Goal: Task Accomplishment & Management: Manage account settings

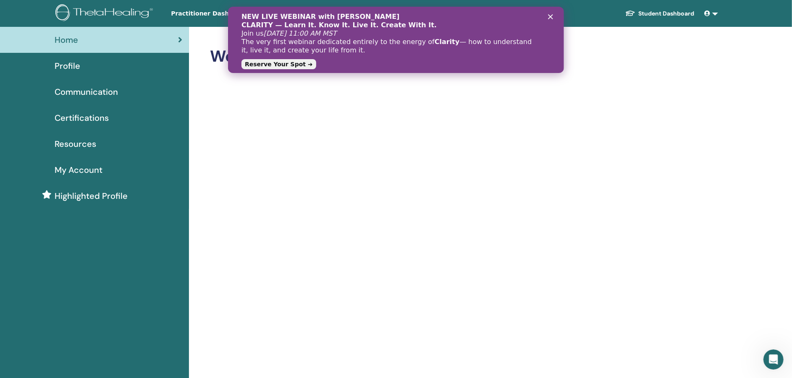
click at [85, 120] on span "Certifications" at bounding box center [82, 118] width 54 height 13
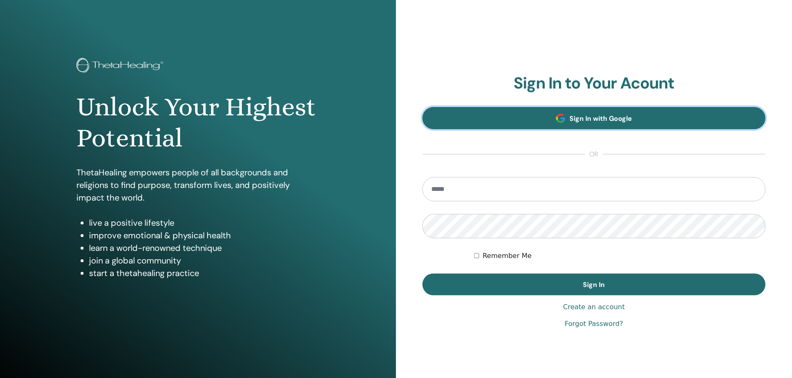
click at [599, 118] on span "Sign In with Google" at bounding box center [600, 118] width 63 height 9
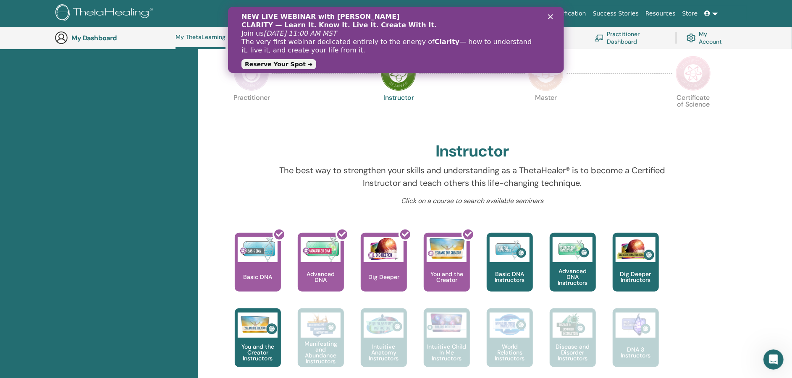
scroll to position [171, 0]
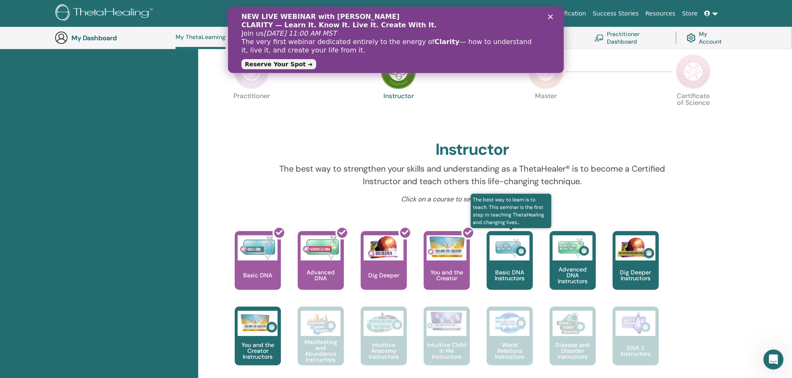
click at [505, 271] on p "Basic DNA Instructors" at bounding box center [510, 276] width 46 height 12
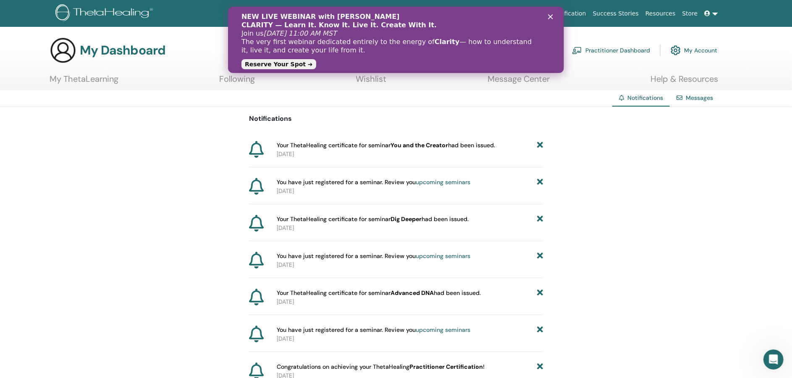
click at [661, 186] on div "Notifications Your ThetaHealing certificate for seminar You and the Creator had…" at bounding box center [396, 285] width 792 height 356
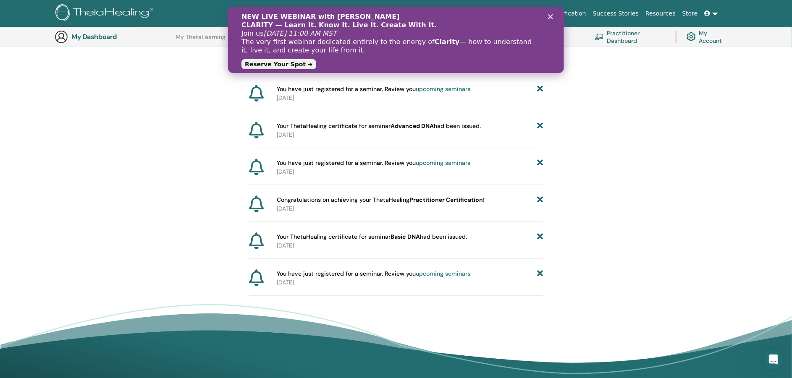
scroll to position [186, 0]
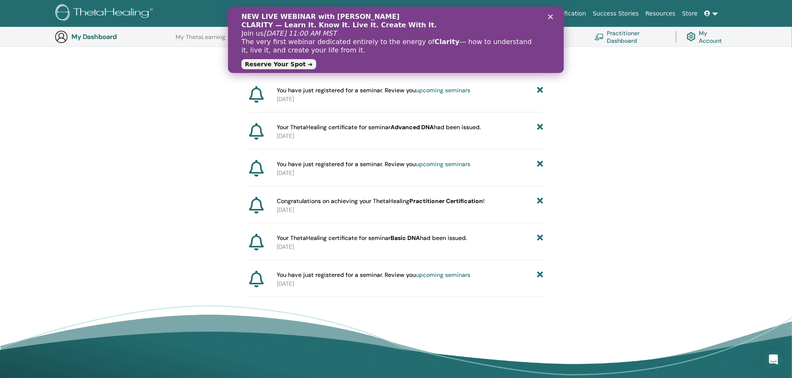
click at [132, 203] on div "Notifications Your ThetaHealing certificate for seminar You and the Creator had…" at bounding box center [396, 119] width 792 height 356
click at [624, 41] on link "Practitioner Dashboard" at bounding box center [629, 37] width 71 height 18
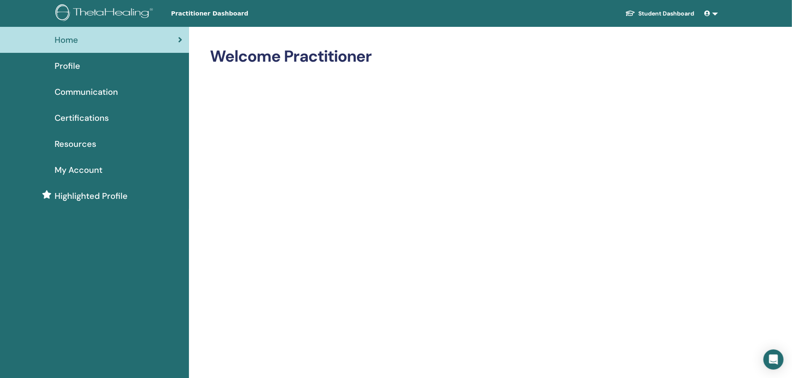
click at [81, 165] on span "My Account" at bounding box center [79, 170] width 48 height 13
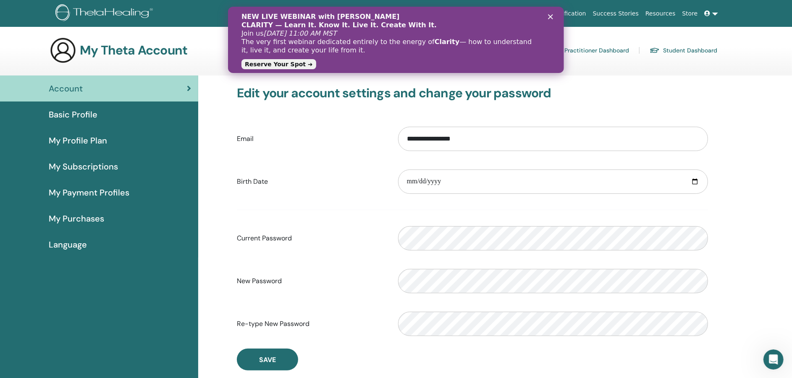
click at [341, 181] on label "Birth Date" at bounding box center [310, 182] width 161 height 16
click at [398, 151] on input "**********" at bounding box center [553, 139] width 310 height 24
click at [99, 139] on span "My Profile Plan" at bounding box center [78, 140] width 58 height 13
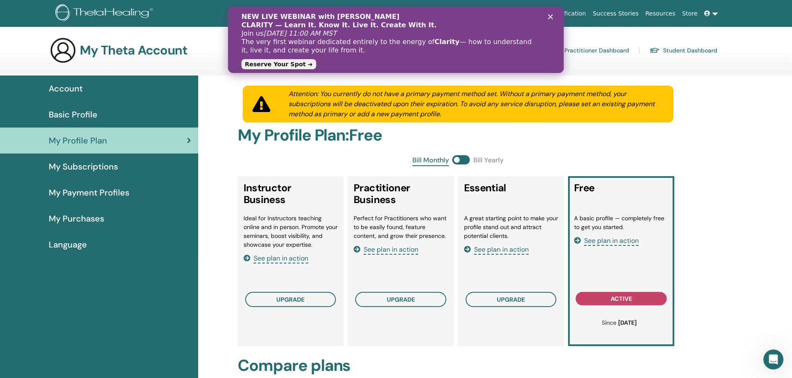
click at [104, 169] on span "My Subscriptions" at bounding box center [83, 166] width 69 height 13
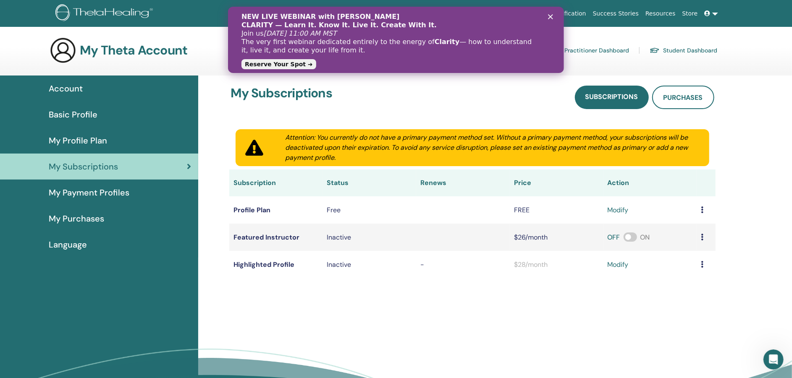
click at [94, 195] on span "My Payment Profiles" at bounding box center [89, 192] width 81 height 13
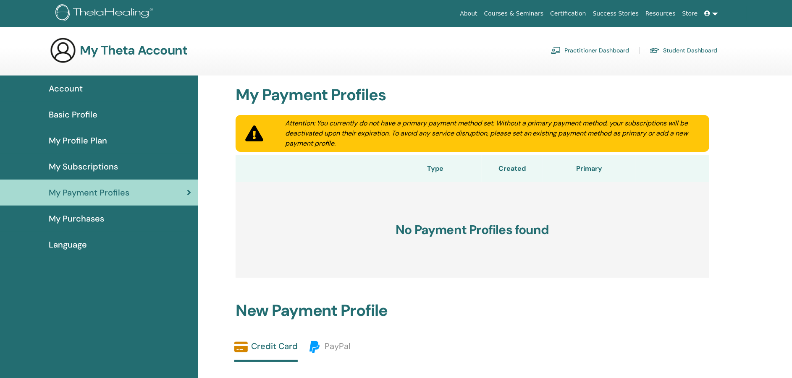
click at [92, 217] on span "My Purchases" at bounding box center [76, 218] width 55 height 13
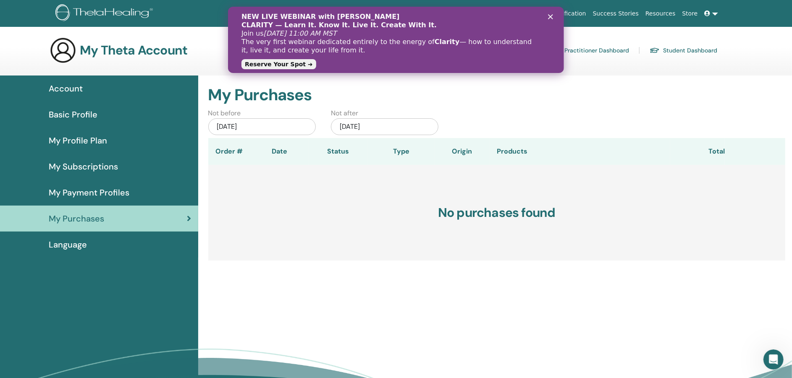
click at [282, 65] on link "Reserve Your Spot ➜" at bounding box center [278, 64] width 75 height 10
click at [307, 195] on h3 "No purchases found" at bounding box center [496, 213] width 577 height 96
click at [87, 118] on span "Basic Profile" at bounding box center [73, 114] width 49 height 13
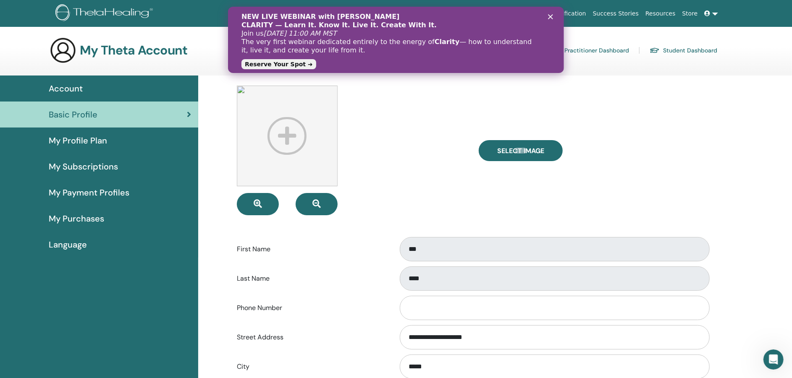
click at [593, 208] on div "Select Image" at bounding box center [593, 151] width 242 height 130
click at [550, 22] on div "NEW LIVE WEBINAR with Vianna Stibal CLARITY — Learn It. Know It. Live It. Creat…" at bounding box center [395, 40] width 309 height 60
click at [549, 12] on div "NEW LIVE WEBINAR with Vianna Stibal CLARITY — Learn It. Know It. Live It. Creat…" at bounding box center [395, 40] width 309 height 60
click at [550, 16] on icon "Schließen" at bounding box center [550, 16] width 5 height 5
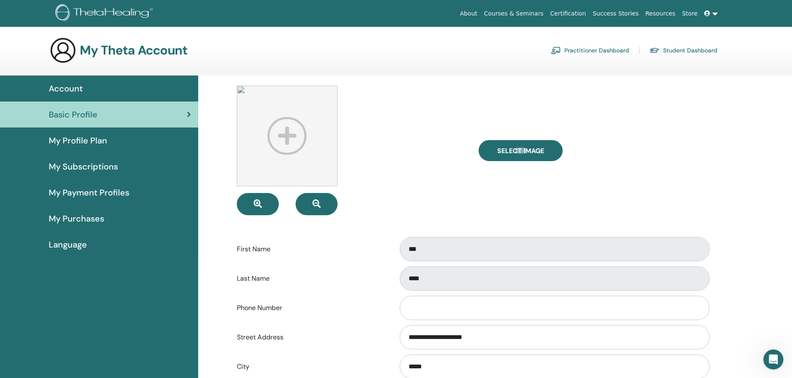
click at [418, 226] on form "**********" at bounding box center [472, 315] width 471 height 458
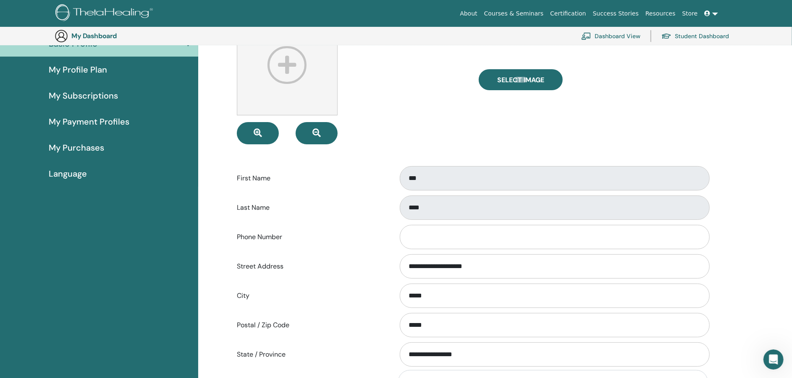
scroll to position [91, 0]
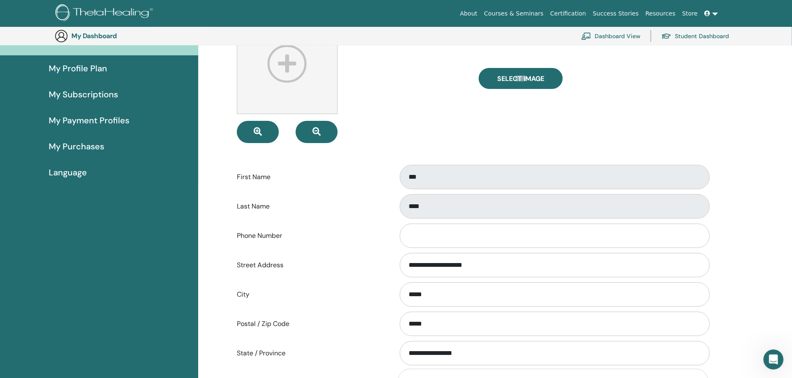
click at [98, 67] on span "My Profile Plan" at bounding box center [78, 68] width 58 height 13
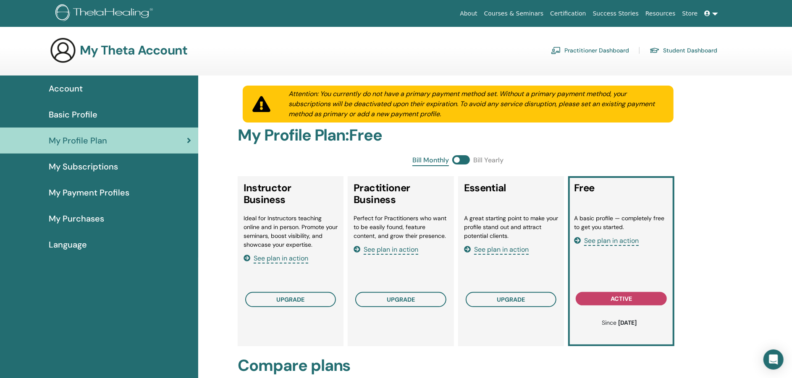
click at [603, 50] on link "Practitioner Dashboard" at bounding box center [590, 50] width 78 height 13
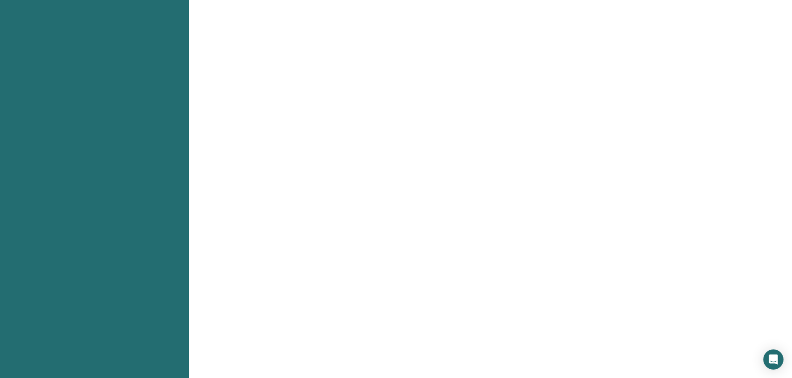
scroll to position [365, 0]
